Goal: Task Accomplishment & Management: Manage account settings

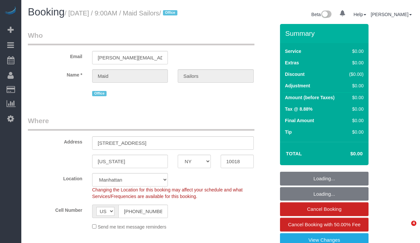
select select "NY"
select select "180"
select select "spot1"
select select "number:89"
select select "number:90"
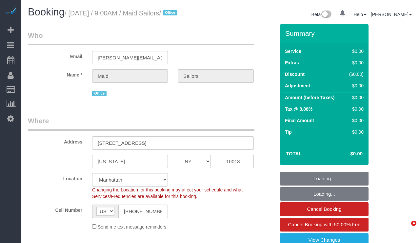
select select "number:15"
select select "number:5"
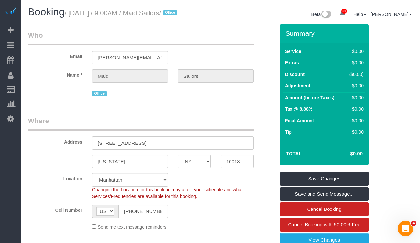
click at [179, 14] on small "/ [DATE] / 9:00AM / Maid Sailors / Office" at bounding box center [122, 13] width 115 height 7
drag, startPoint x: 207, startPoint y: 13, endPoint x: 72, endPoint y: 16, distance: 134.9
click at [72, 16] on small "/ [DATE] / 9:00AM / Maid Sailors / Office" at bounding box center [122, 13] width 115 height 7
copy small "[DATE] / 9:00AM / Maid Sailors"
